Goal: Task Accomplishment & Management: Use online tool/utility

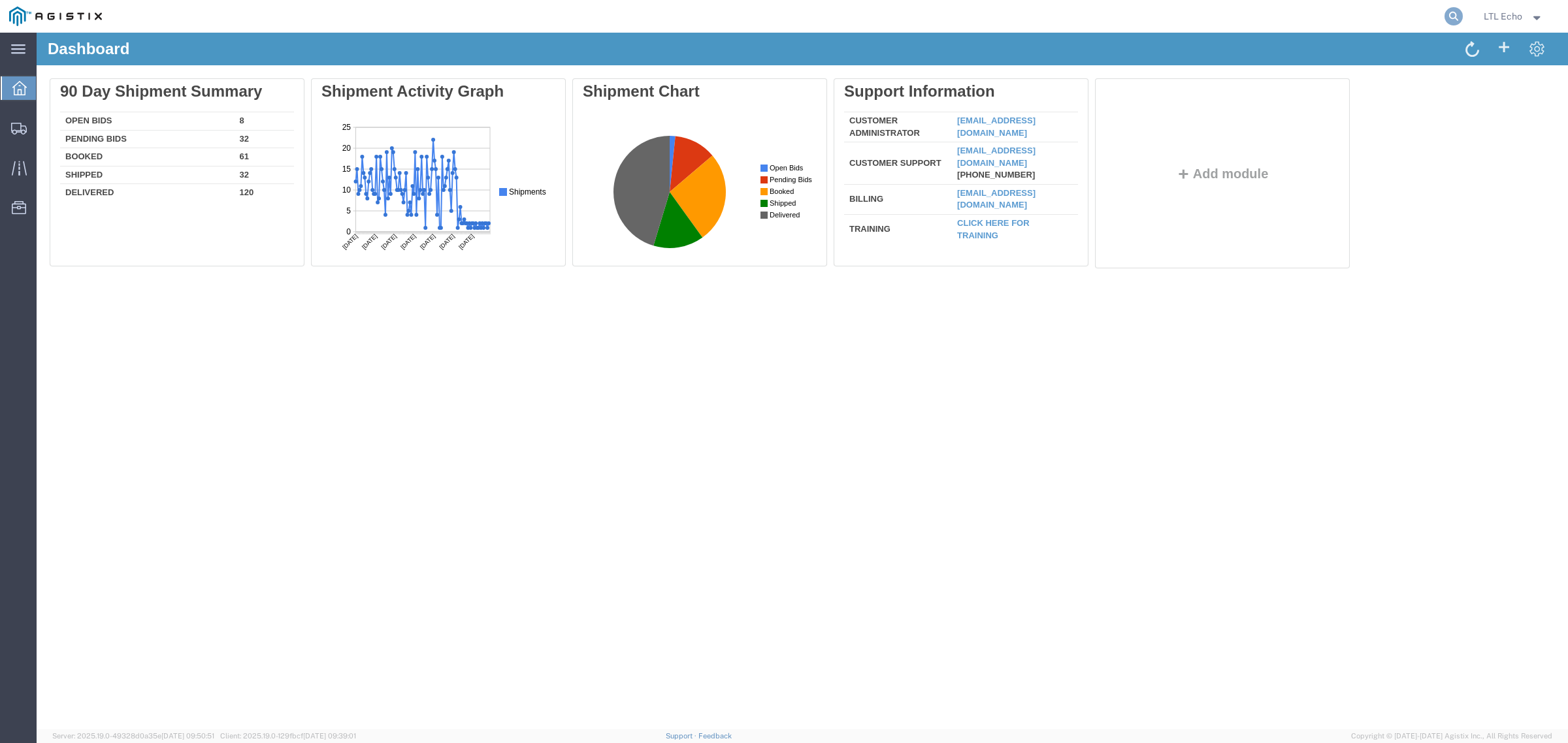
click at [1448, 17] on icon at bounding box center [1453, 16] width 18 height 18
click at [1404, 24] on input "search" at bounding box center [1246, 16] width 397 height 31
paste input "56847339"
type input "56847339"
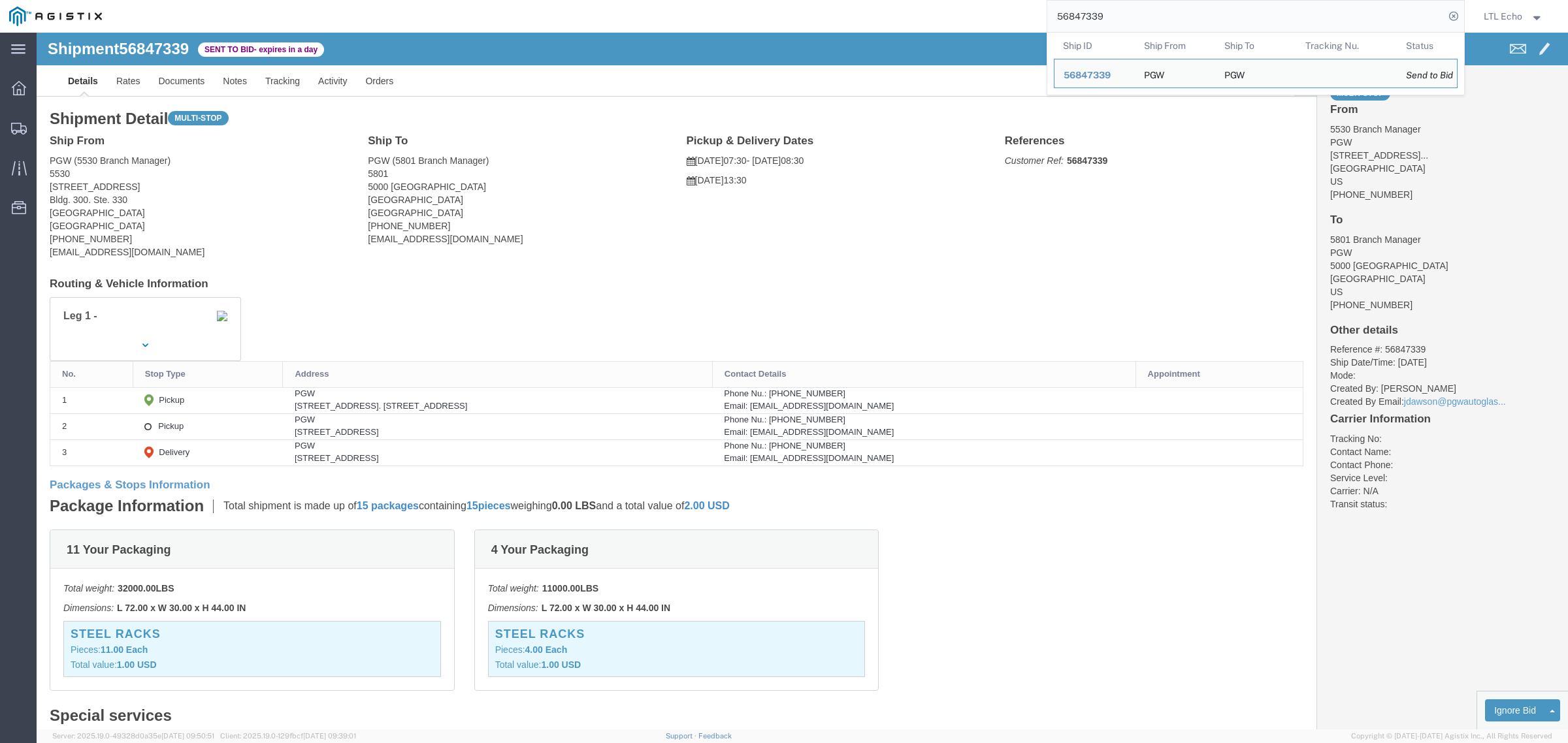
drag, startPoint x: 769, startPoint y: 225, endPoint x: 770, endPoint y: 217, distance: 8.1
click div "Ship From PGW (5530 Branch Manager) [STREET_ADDRESS]. Ste. [GEOGRAPHIC_DATA] [G…"
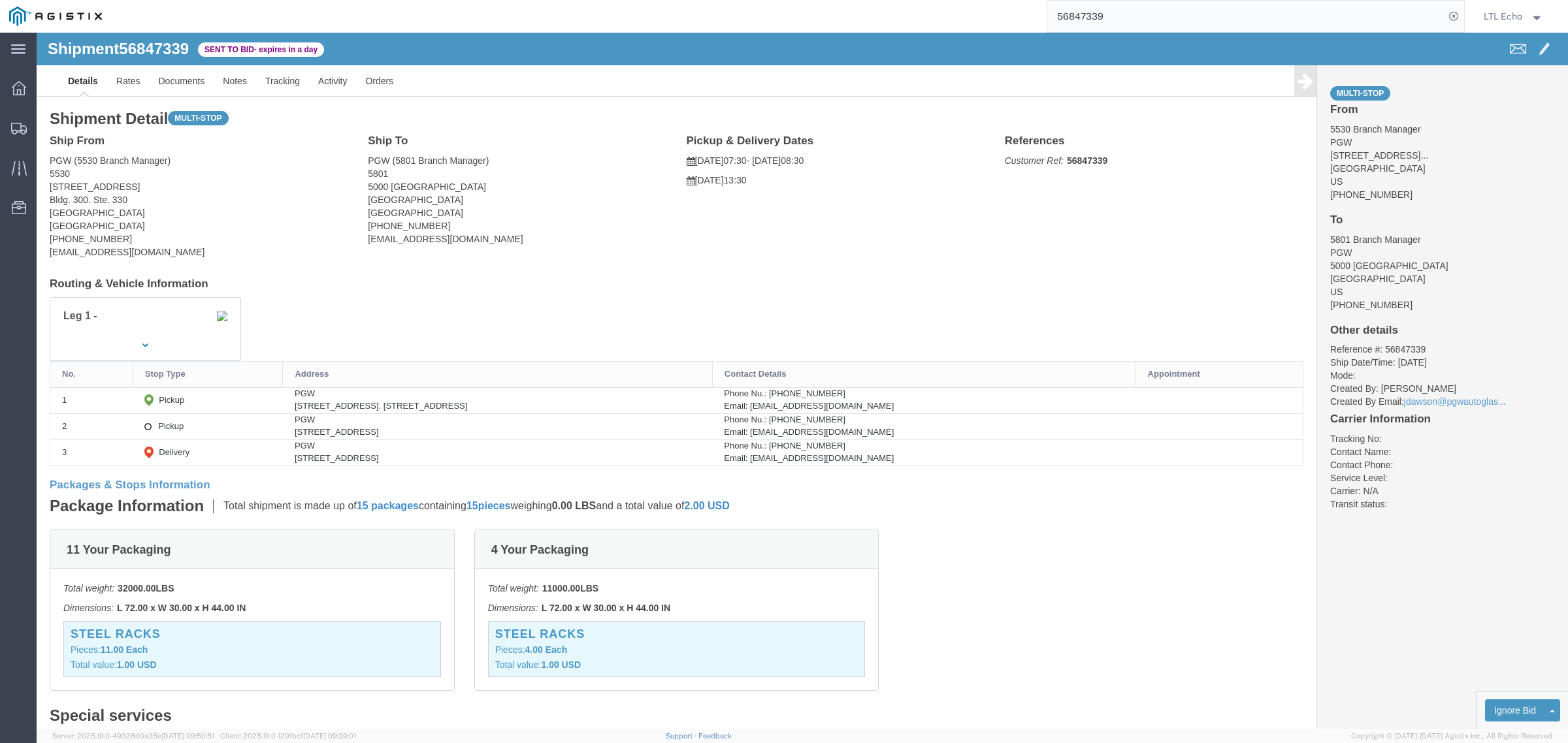
click address "PGW (5530 Branch Manager) [STREET_ADDRESS]. [GEOGRAPHIC_DATA] [GEOGRAPHIC_DATA]…"
copy address "37217"
click address "PGW (5801 Branch Manager) [STREET_ADDRESS] [PHONE_NUMBER] [EMAIL_ADDRESS][DOMAI…"
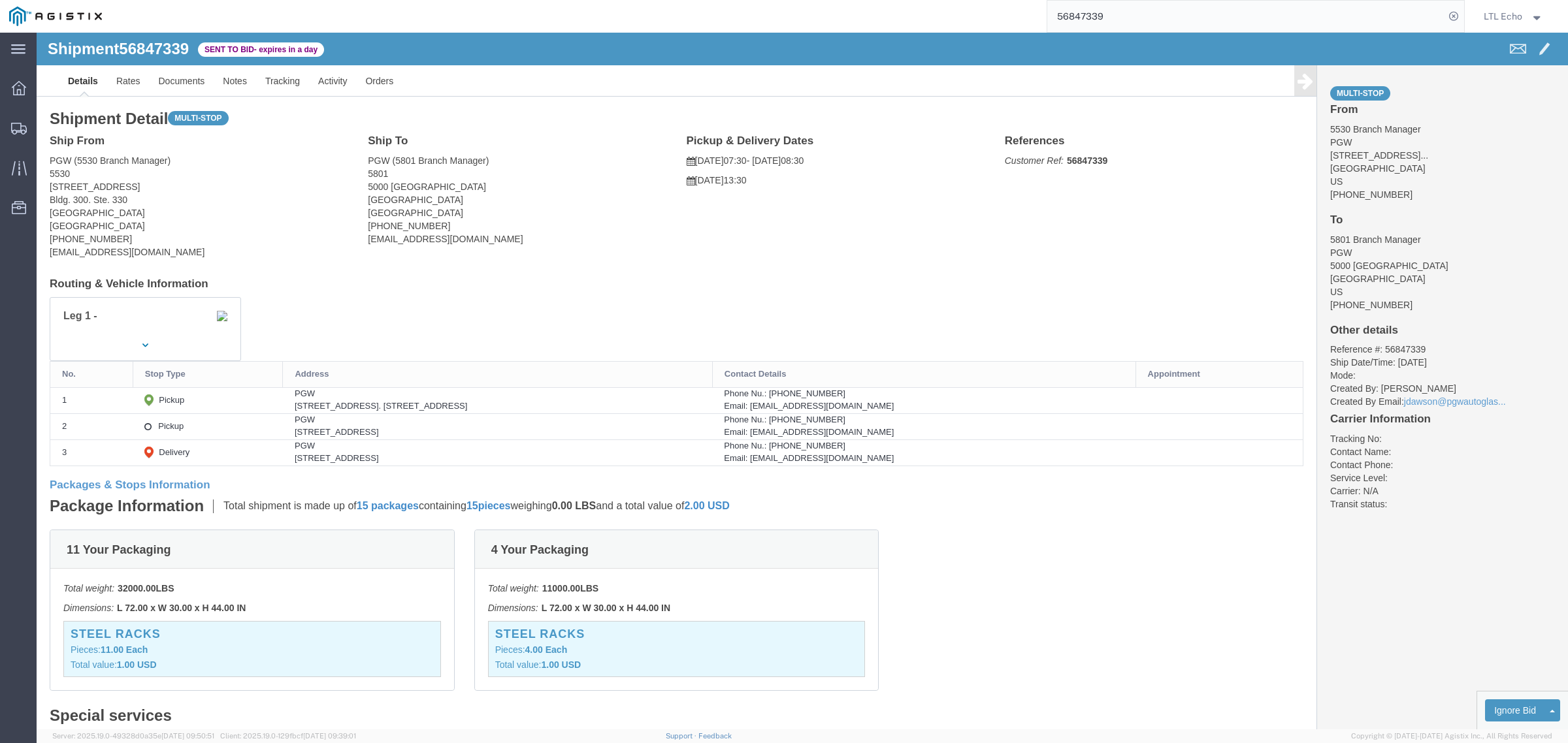
copy address "76115"
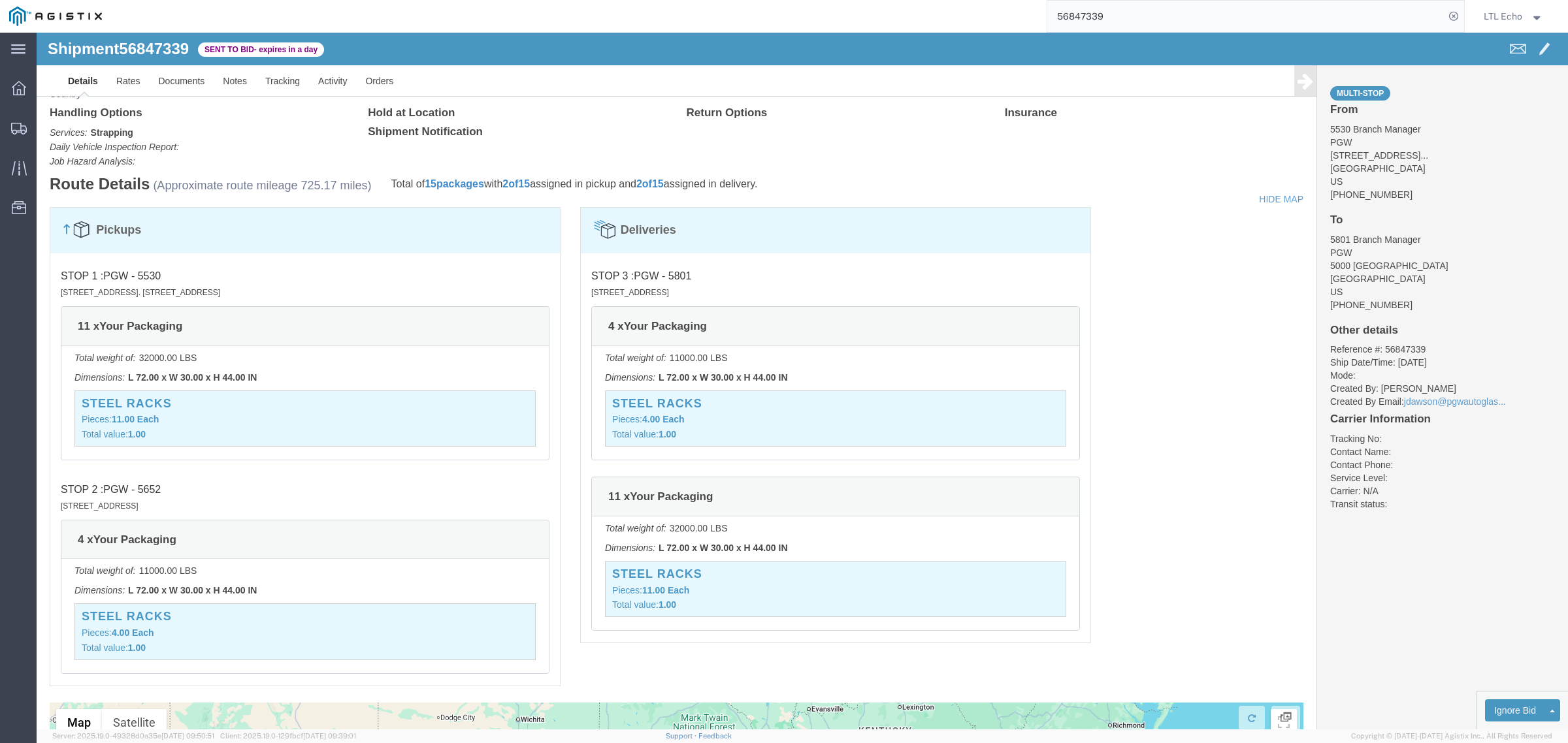
scroll to position [710, 0]
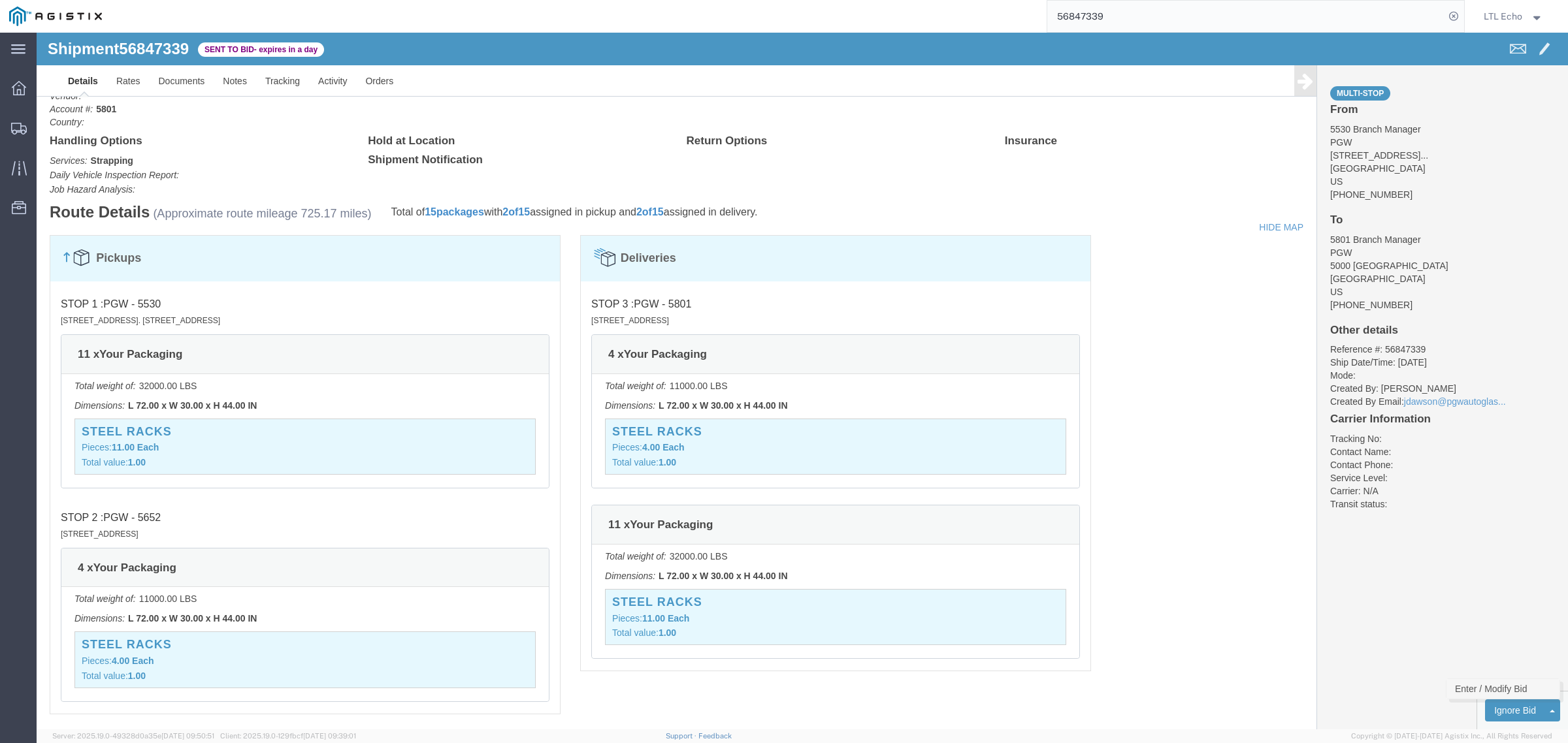
click link "Enter / Modify Bid"
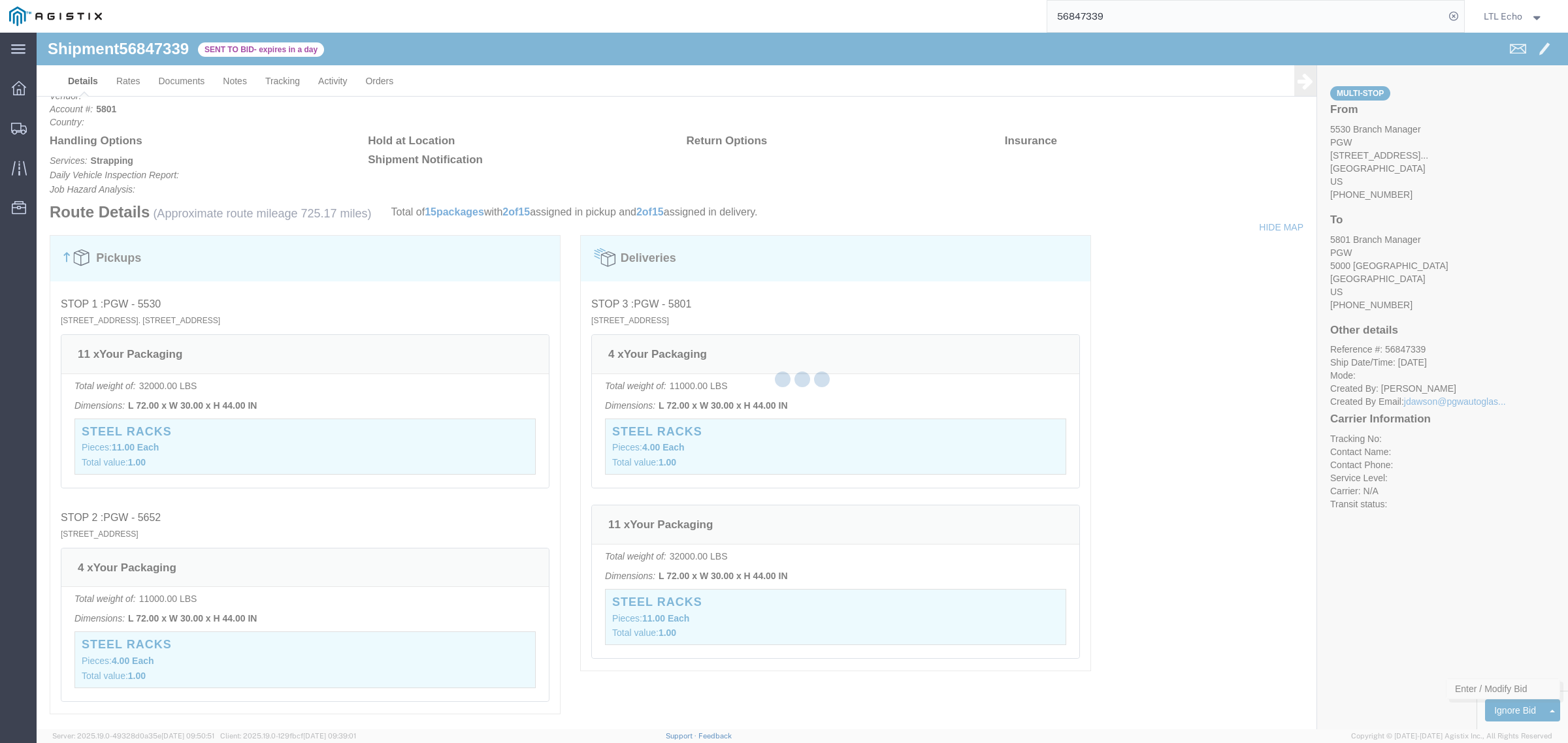
select select "4622"
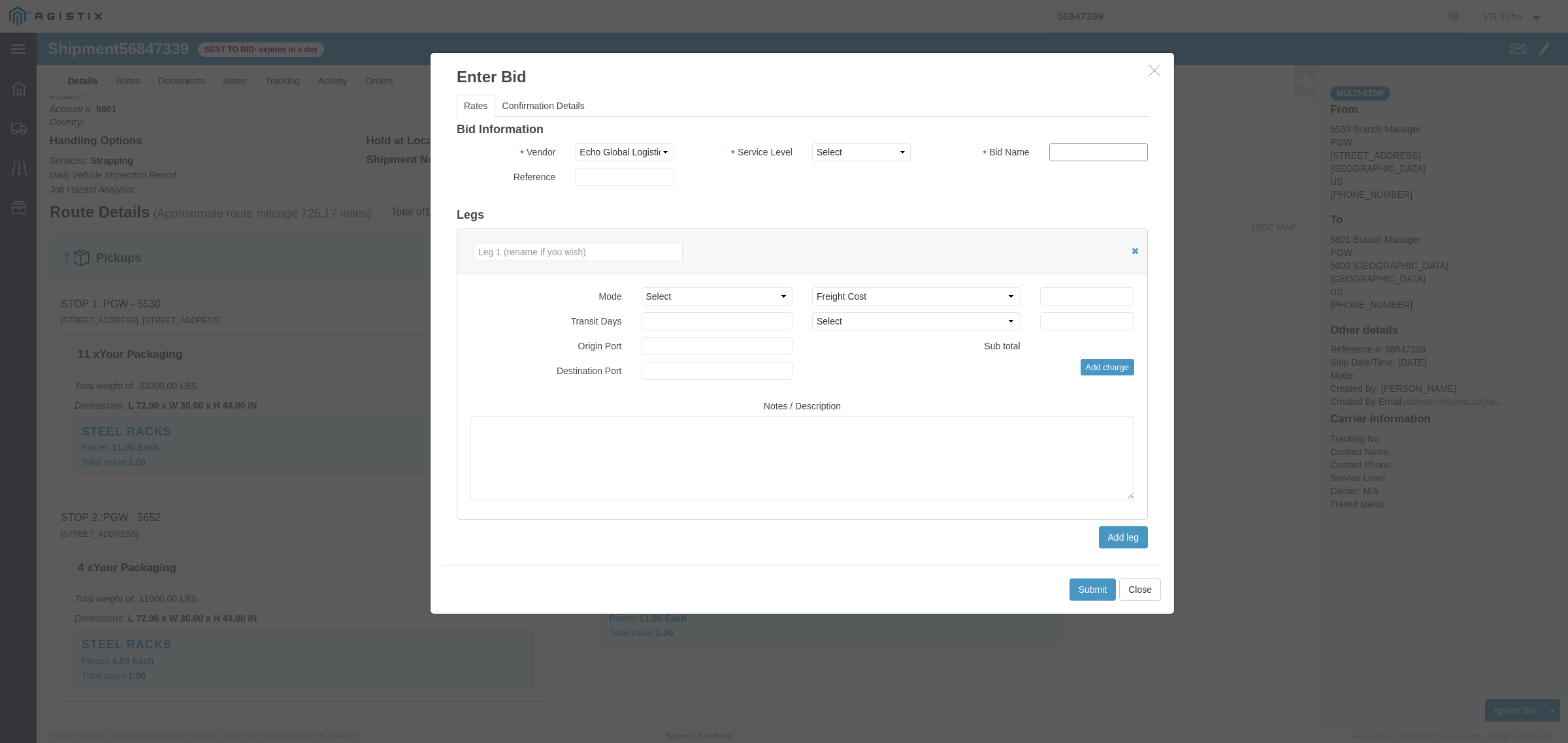
click input "text"
click select "Select Guaranteed Next Day LTL Standard 3-5 Day Rail TL Standard 3 - 5 Day"
select select "13989"
click select "Select Guaranteed Next Day LTL Standard 3-5 Day Rail TL Standard 3 - 5 Day"
click input "text"
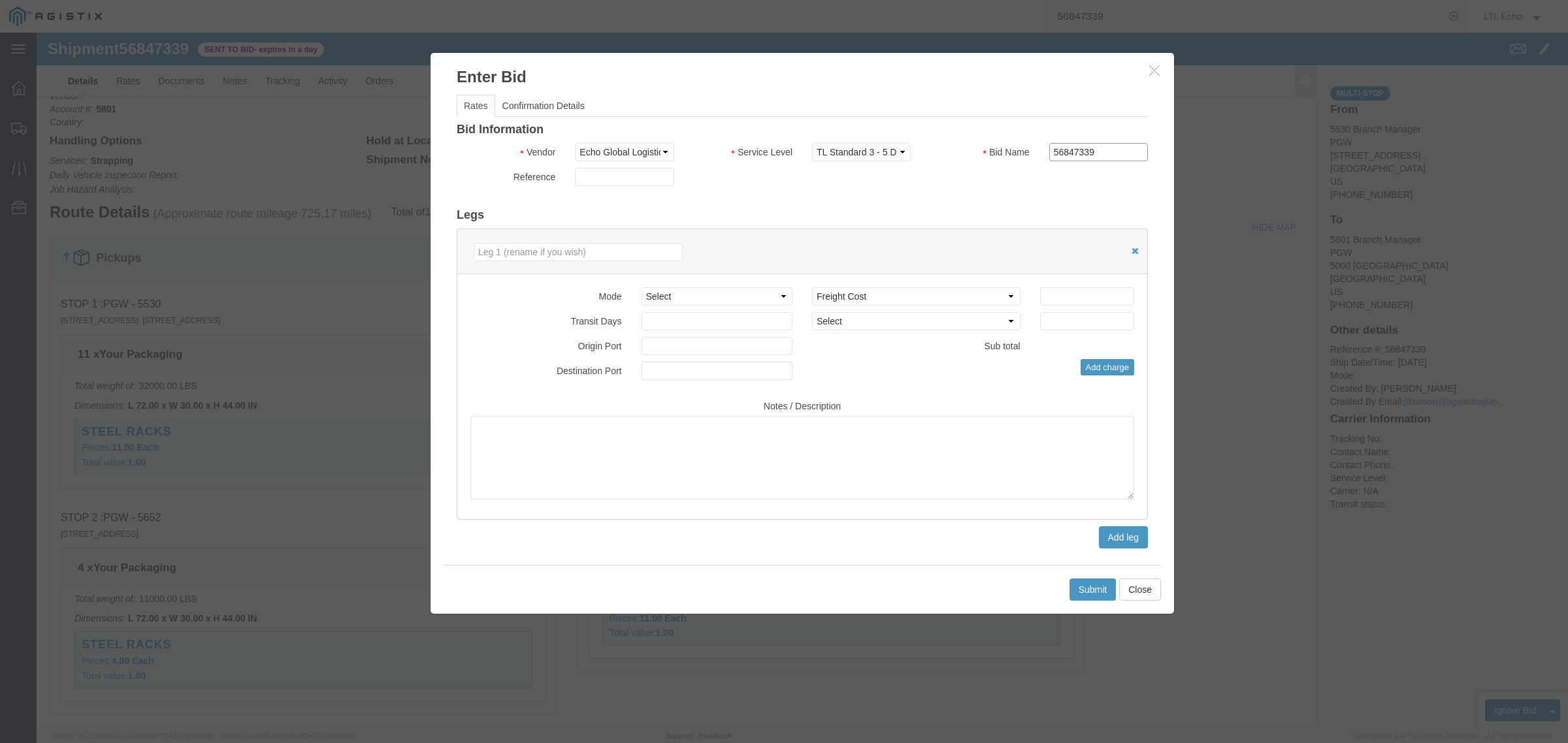
type input "56847339"
click input "number"
type input "1545"
click button "Submit"
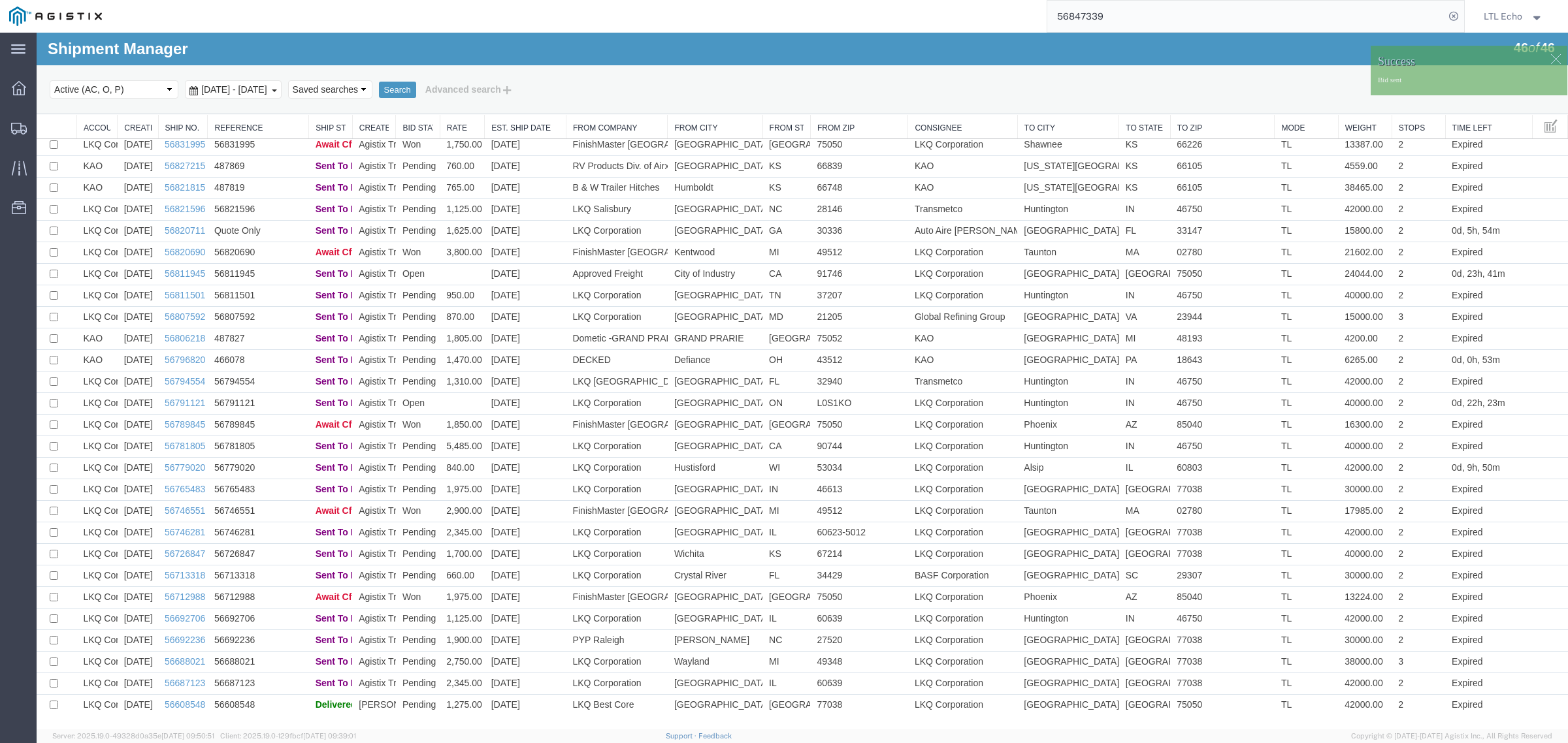
scroll to position [420, 0]
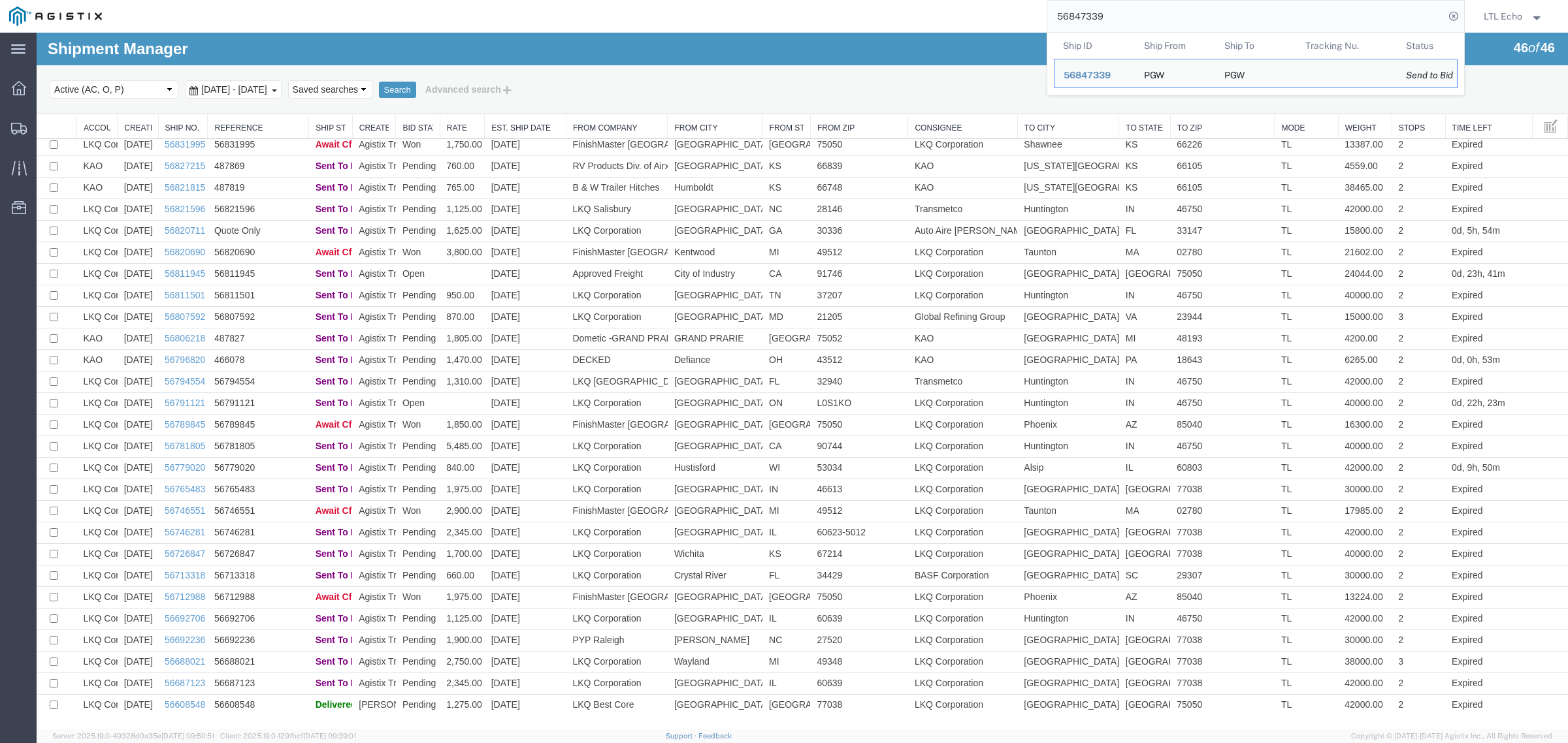
drag, startPoint x: 1145, startPoint y: 17, endPoint x: 873, endPoint y: 12, distance: 272.0
click at [873, 12] on div "56847339 Ship ID Ship From Ship To Tracking Nu. Status Ship ID 56847339 Ship Fr…" at bounding box center [788, 16] width 1354 height 33
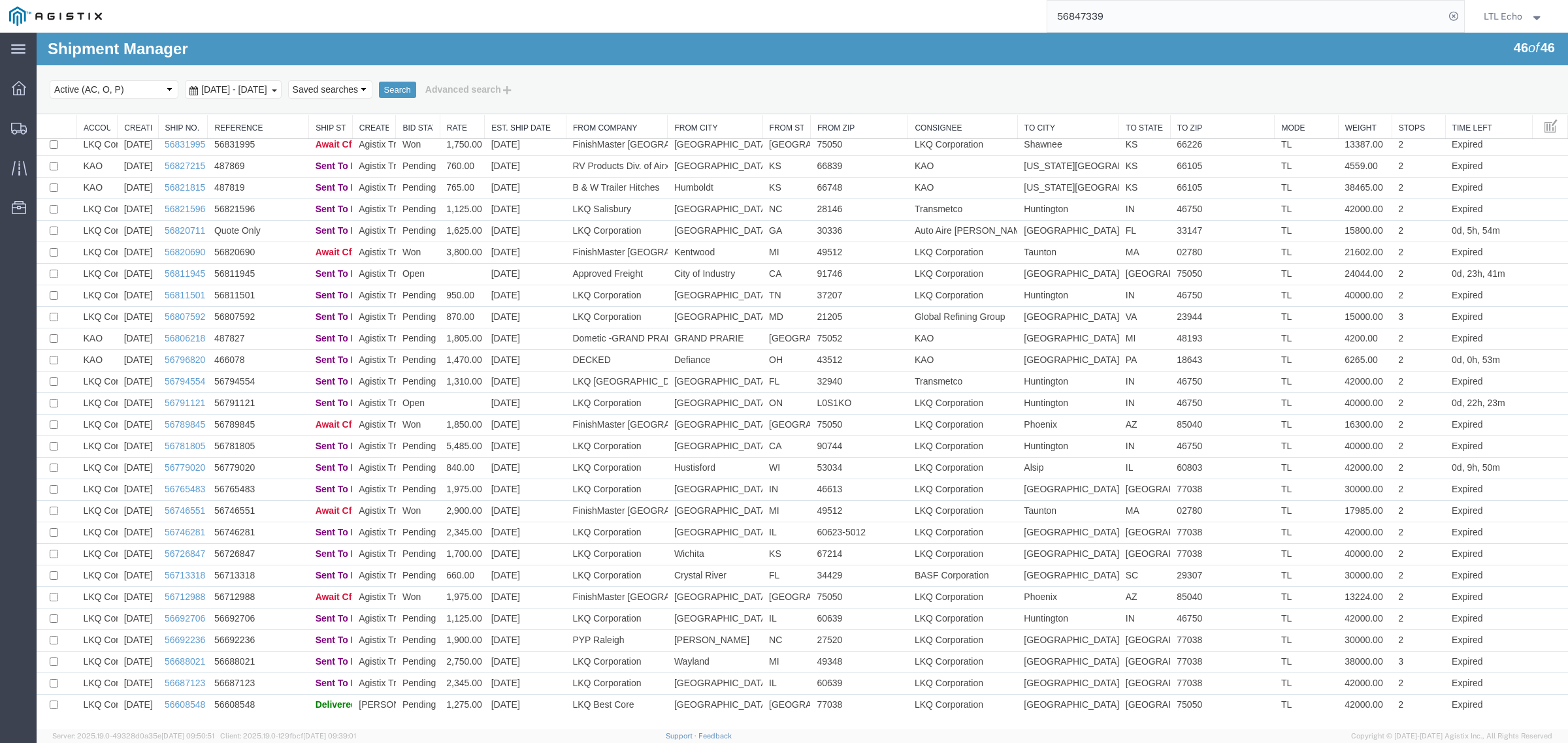
paste input "46"
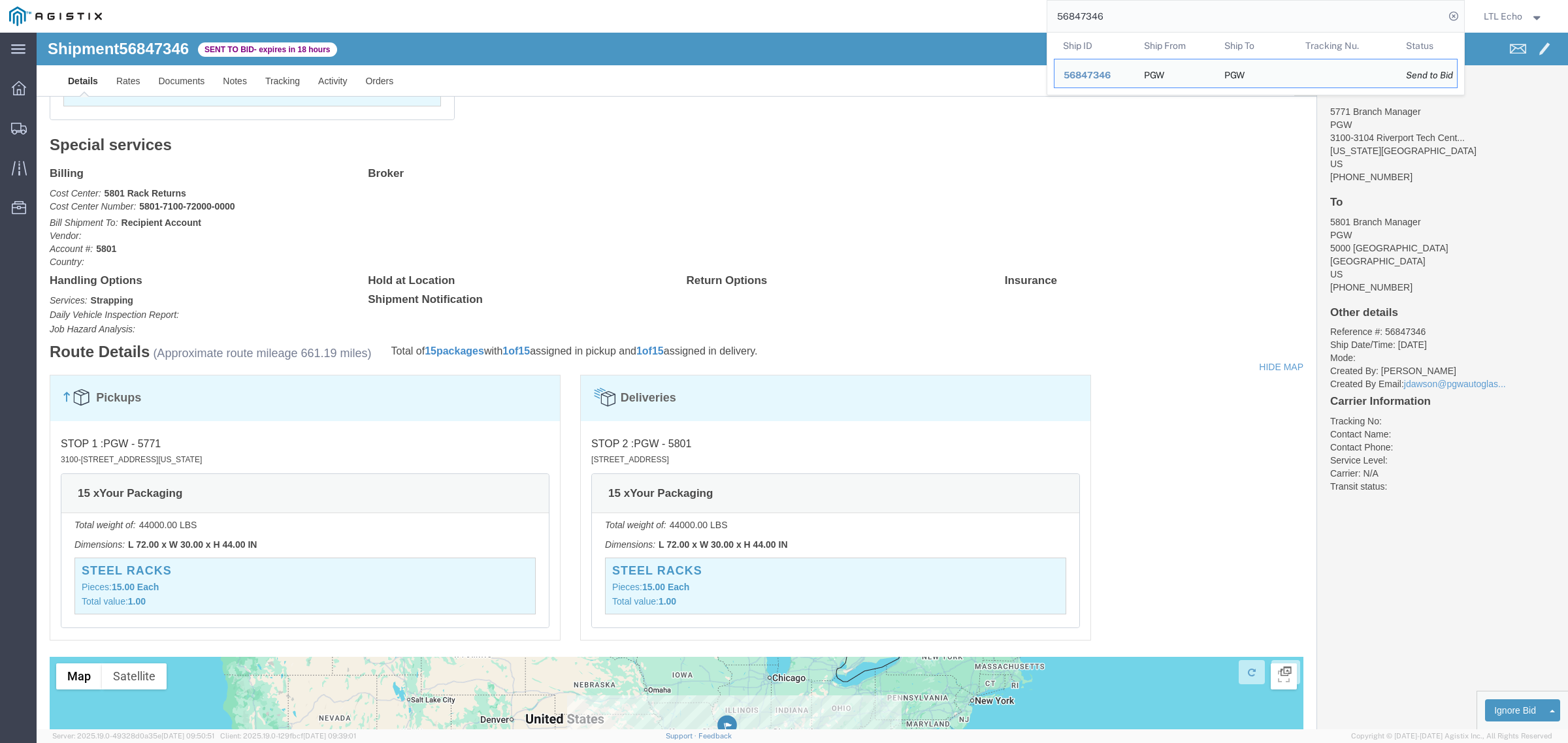
drag, startPoint x: 1131, startPoint y: 14, endPoint x: 800, endPoint y: 18, distance: 331.0
click at [892, 2] on div "56847346 Ship ID Ship From Ship To Tracking Nu. Status Ship ID 56847346 Ship Fr…" at bounding box center [788, 16] width 1354 height 33
paste input "39"
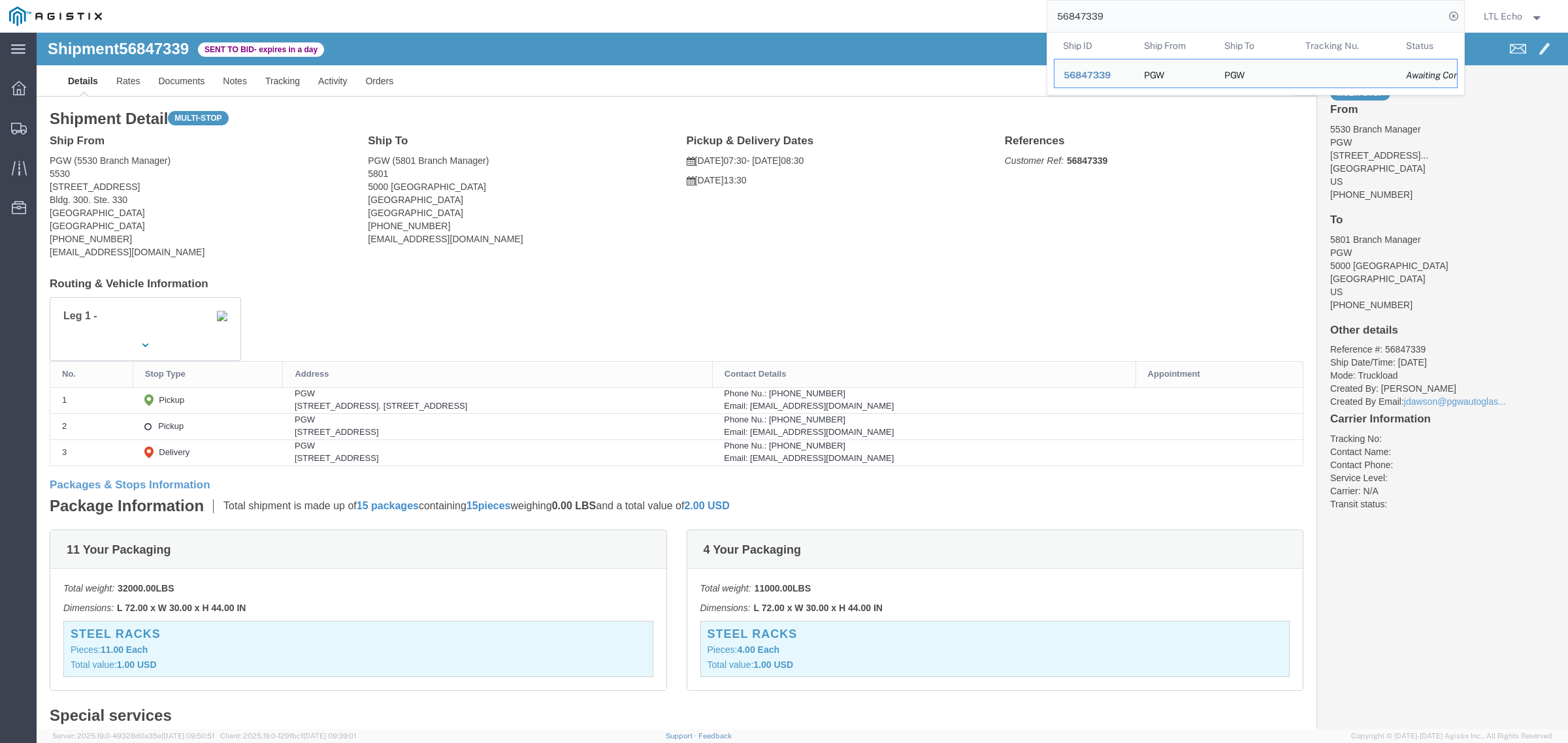
drag, startPoint x: 1138, startPoint y: 8, endPoint x: 923, endPoint y: 17, distance: 215.2
click at [932, 17] on div "56847339 Ship ID Ship From Ship To Tracking Nu. Status Ship ID 56847339 Ship Fr…" at bounding box center [788, 16] width 1354 height 33
paste input "46"
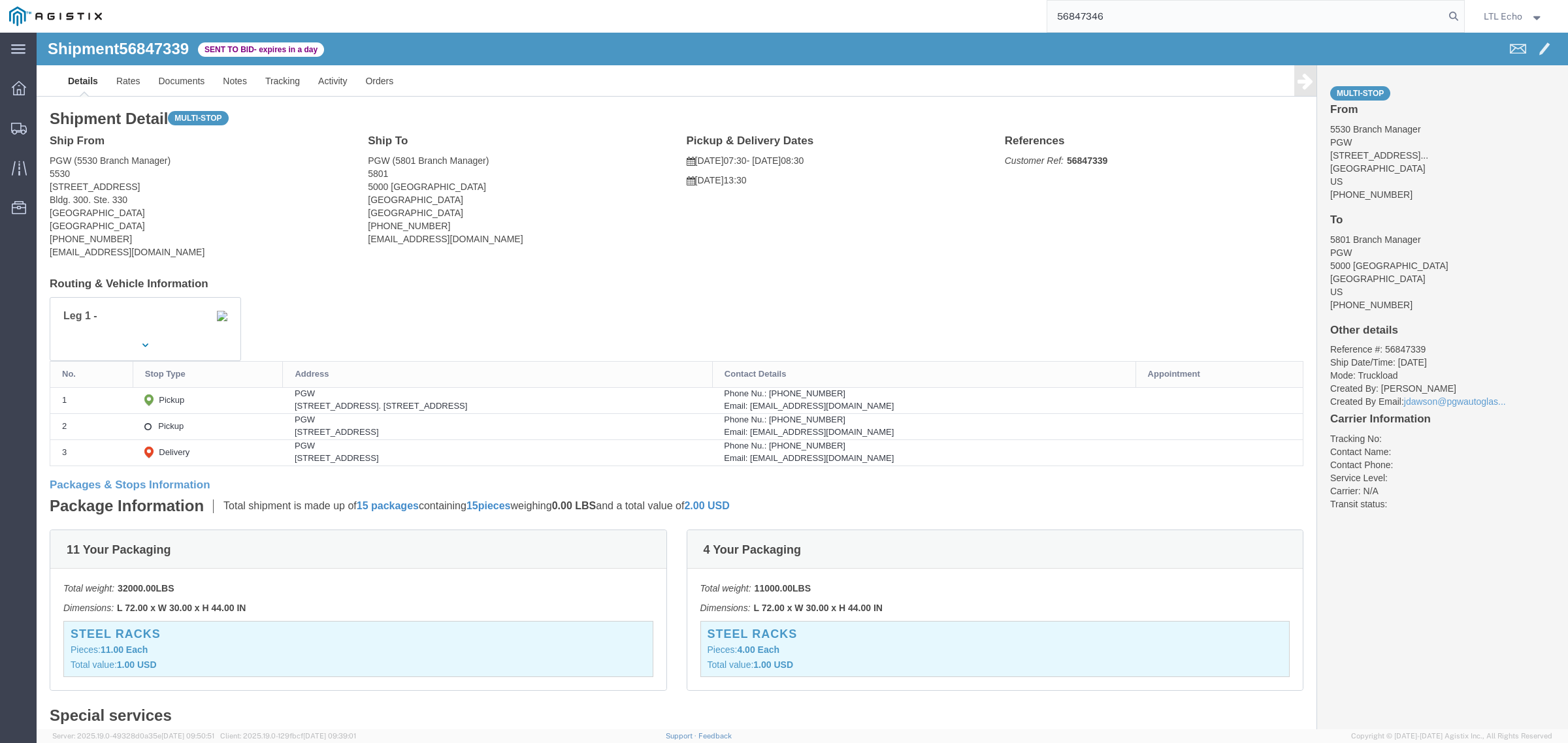
type input "56847346"
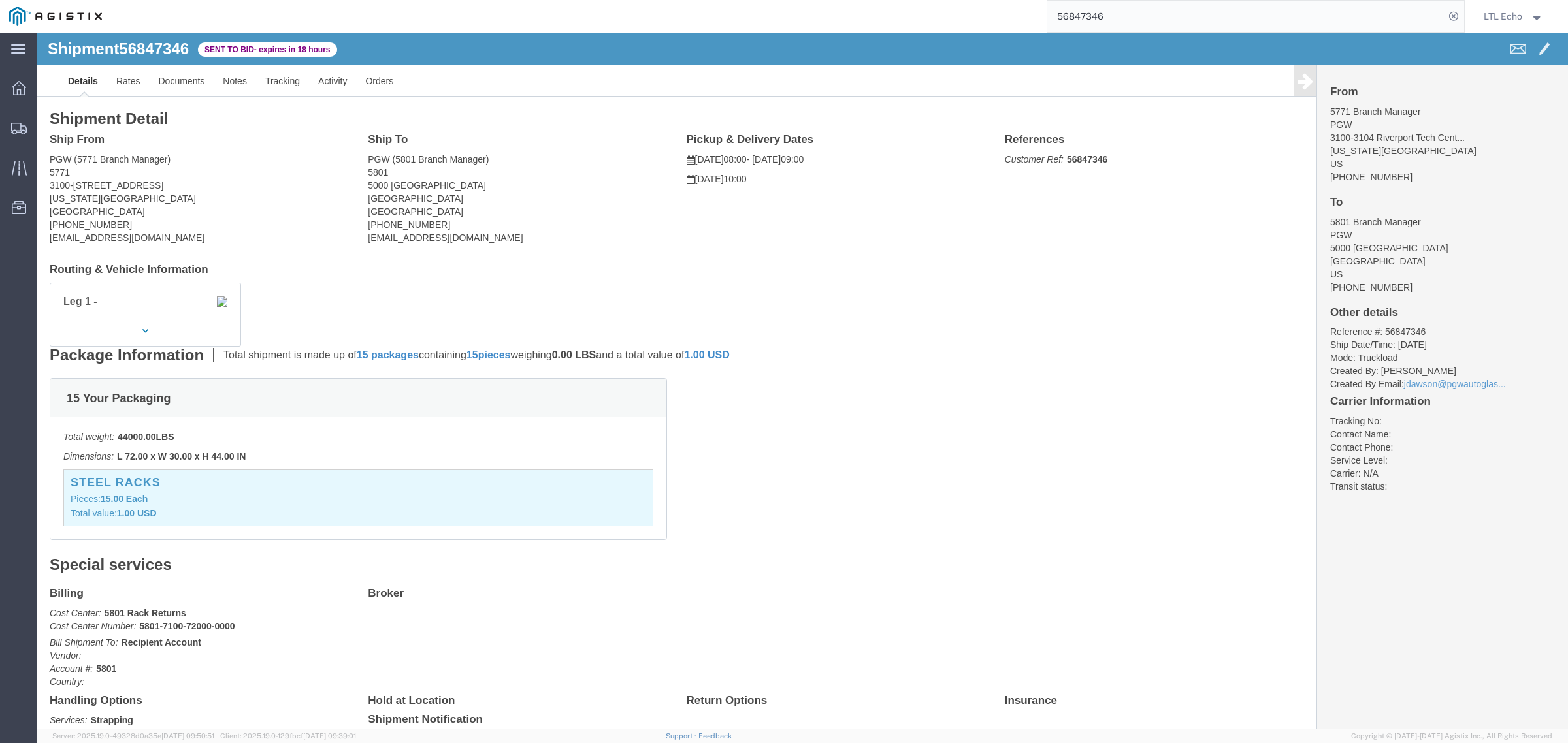
click address "PGW (5771 Branch Manager) 5771 3100-[STREET_ADDRESS][US_STATE] [PHONE_NUMBER] […"
copy address "63043"
click address "PGW (5801 Branch Manager) [STREET_ADDRESS] [PHONE_NUMBER] [EMAIL_ADDRESS][DOMAI…"
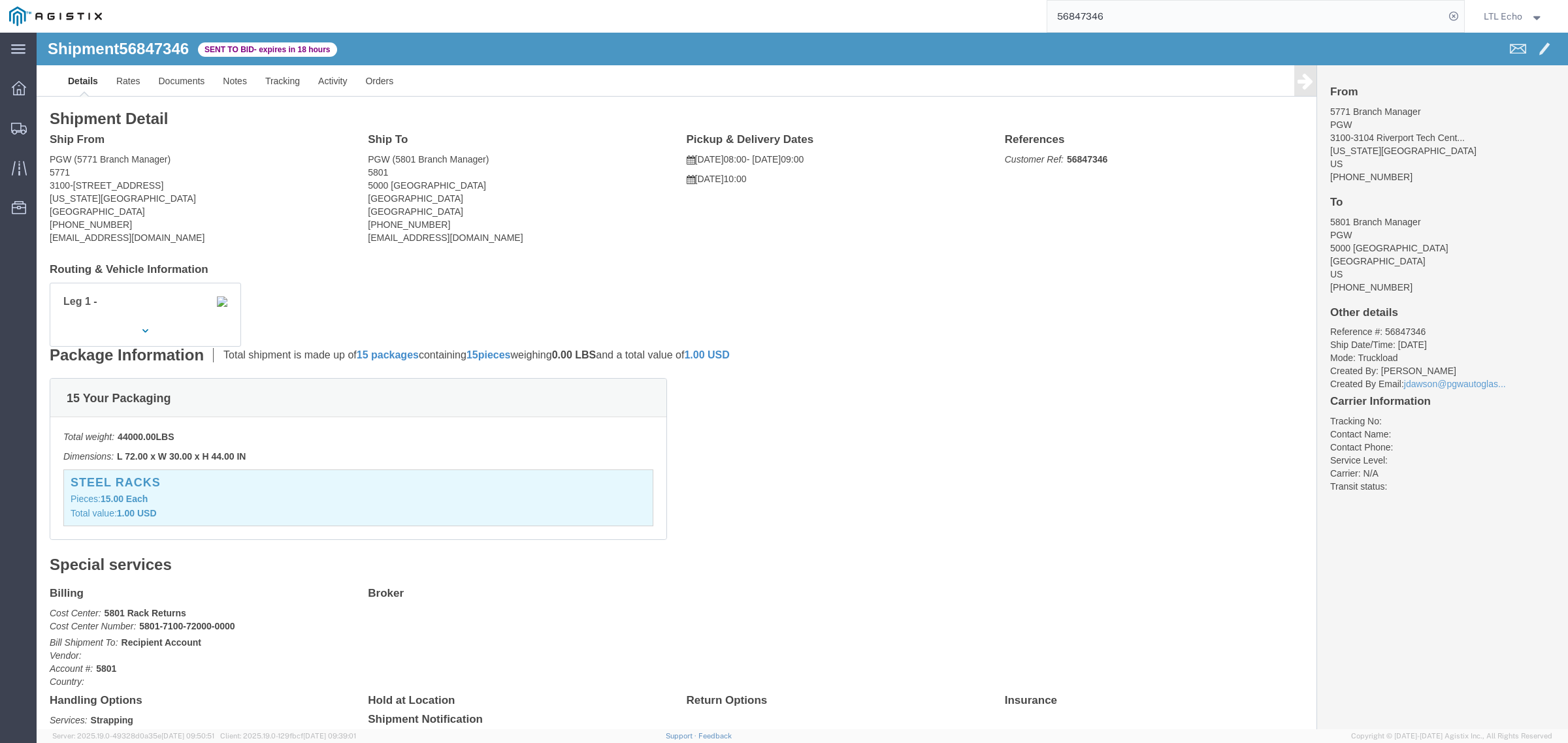
click address "PGW (5801 Branch Manager) [STREET_ADDRESS] [PHONE_NUMBER] [EMAIL_ADDRESS][DOMAI…"
copy address "76115"
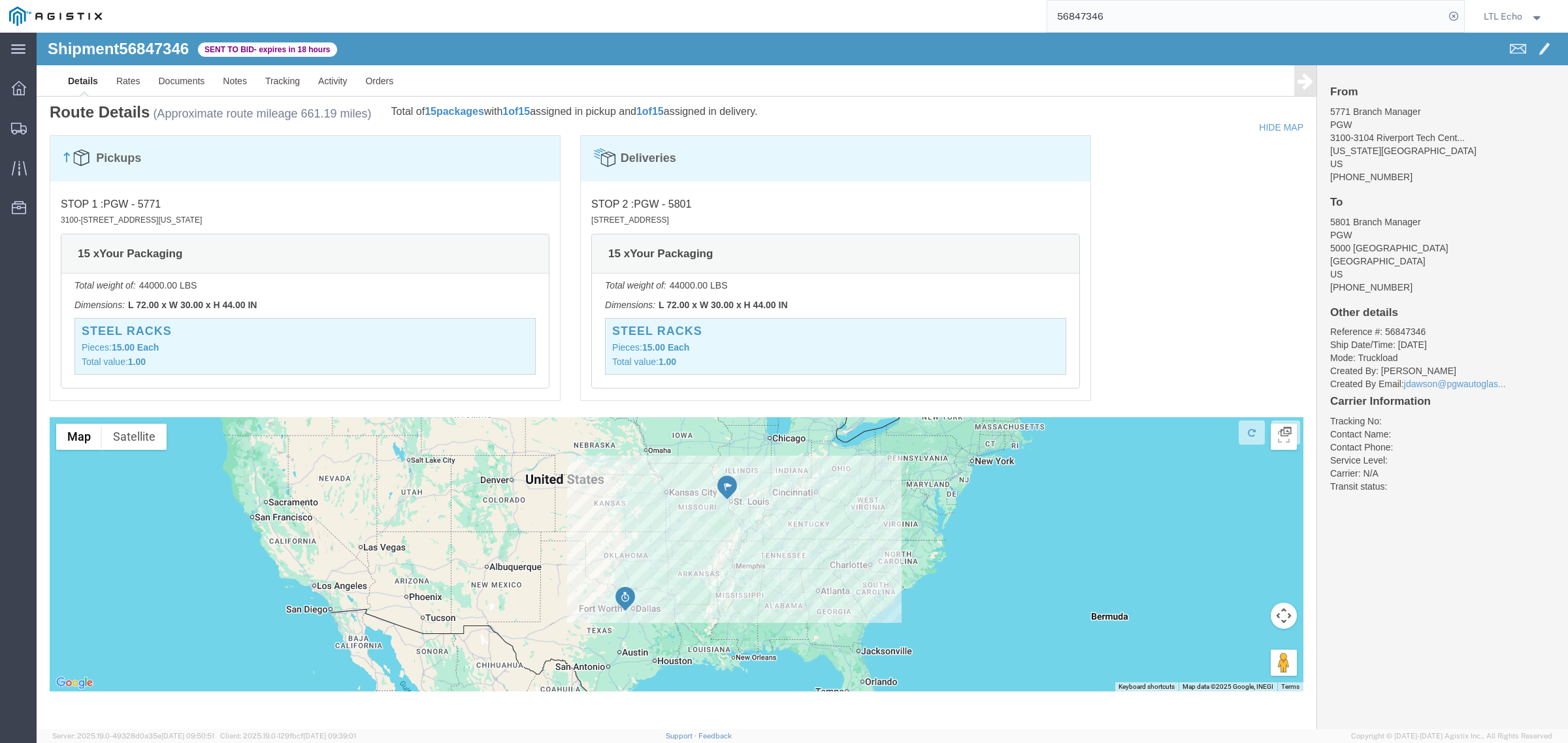
scroll to position [671, 0]
